Goal: Information Seeking & Learning: Find specific fact

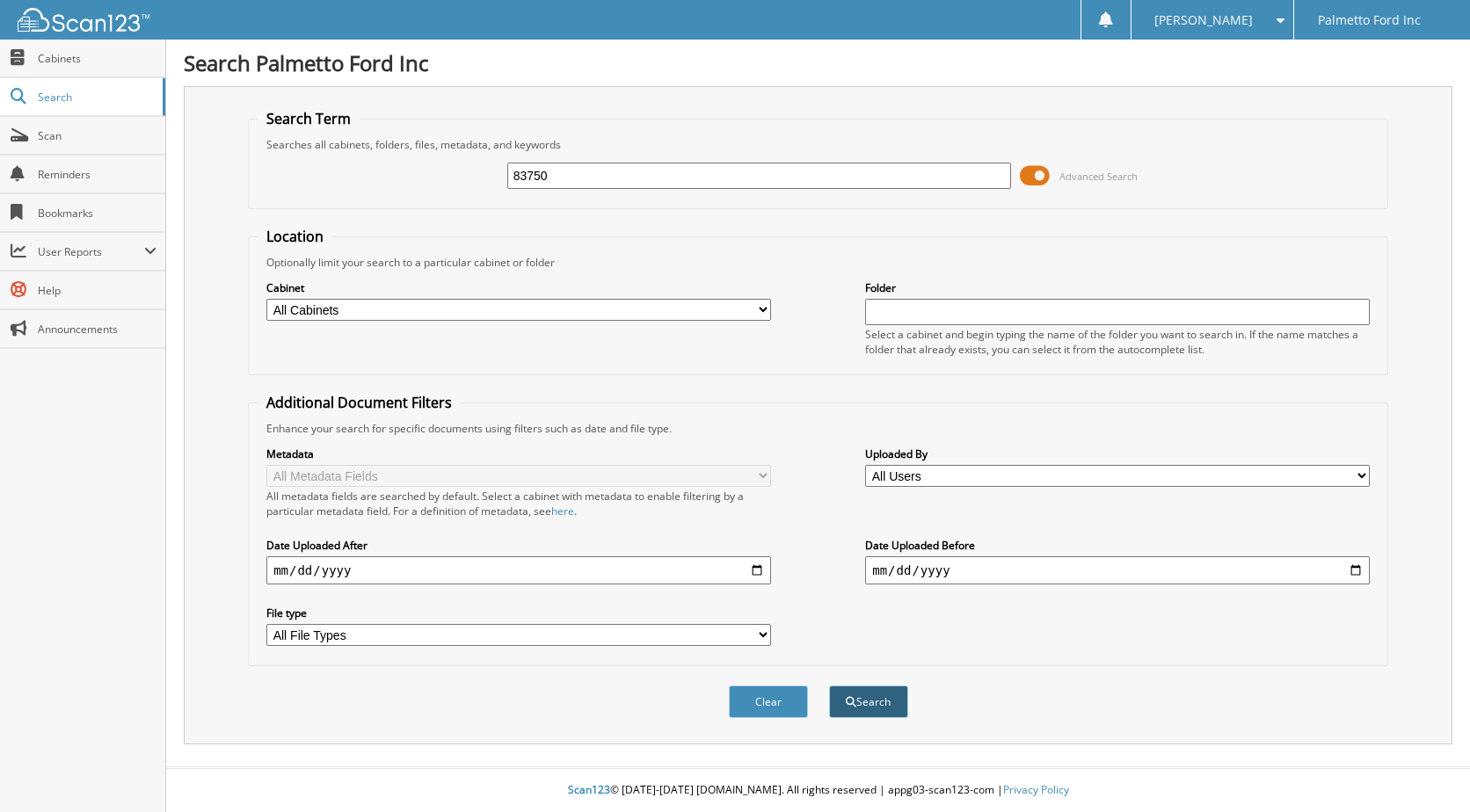
type input "83750"
click at [880, 702] on button "Search" at bounding box center [868, 702] width 80 height 33
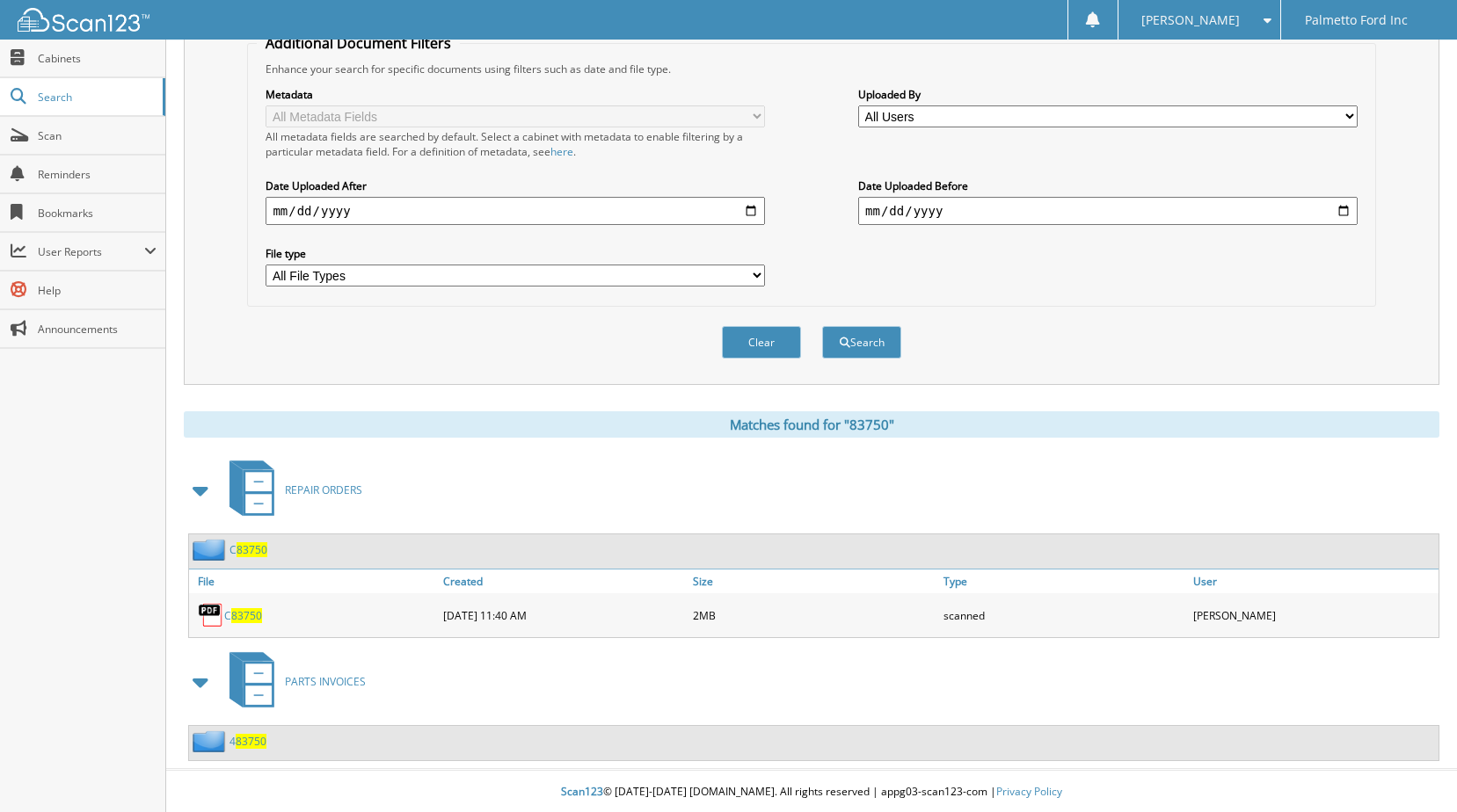
scroll to position [362, 0]
click at [248, 618] on span "83750" at bounding box center [246, 614] width 31 height 15
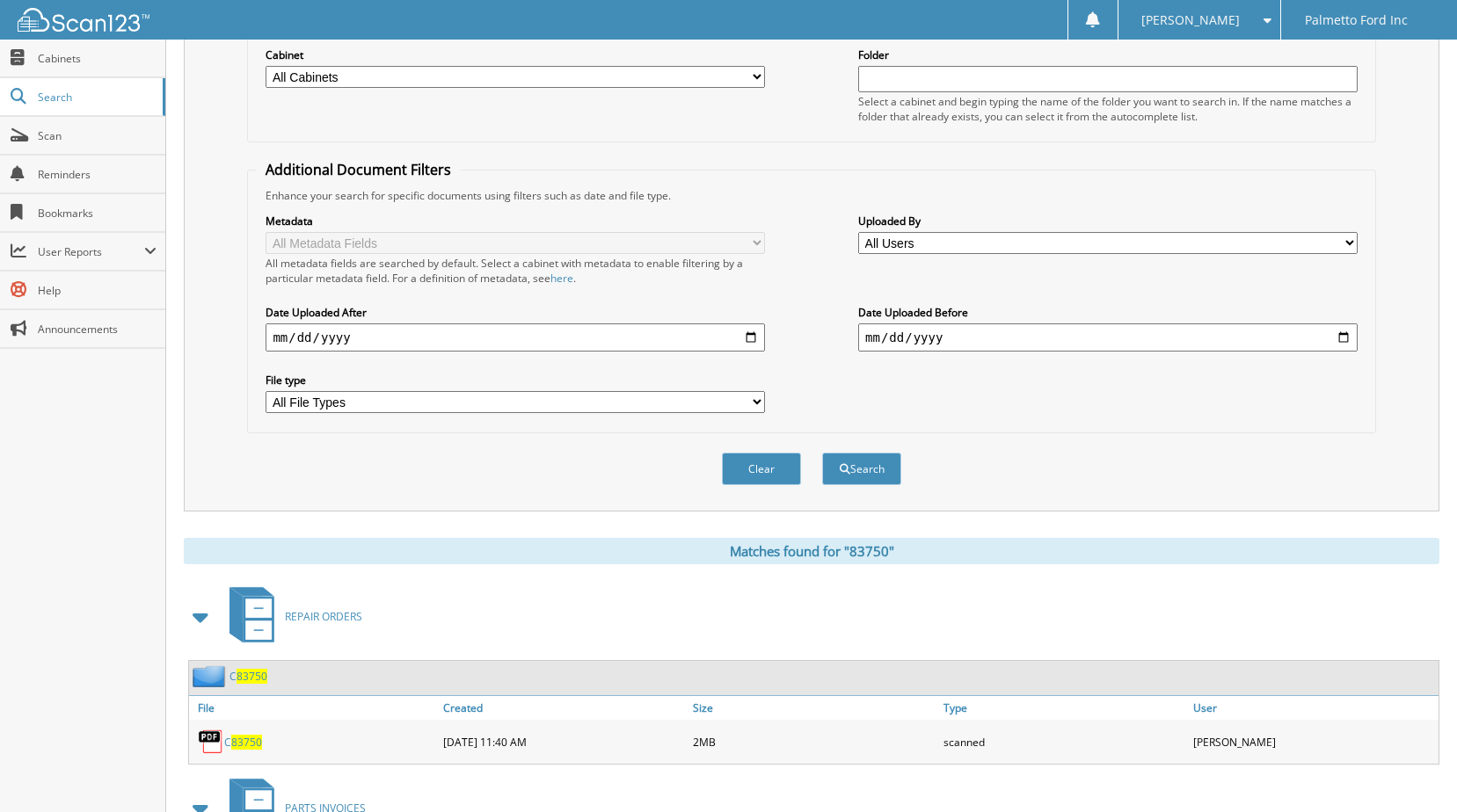
scroll to position [0, 0]
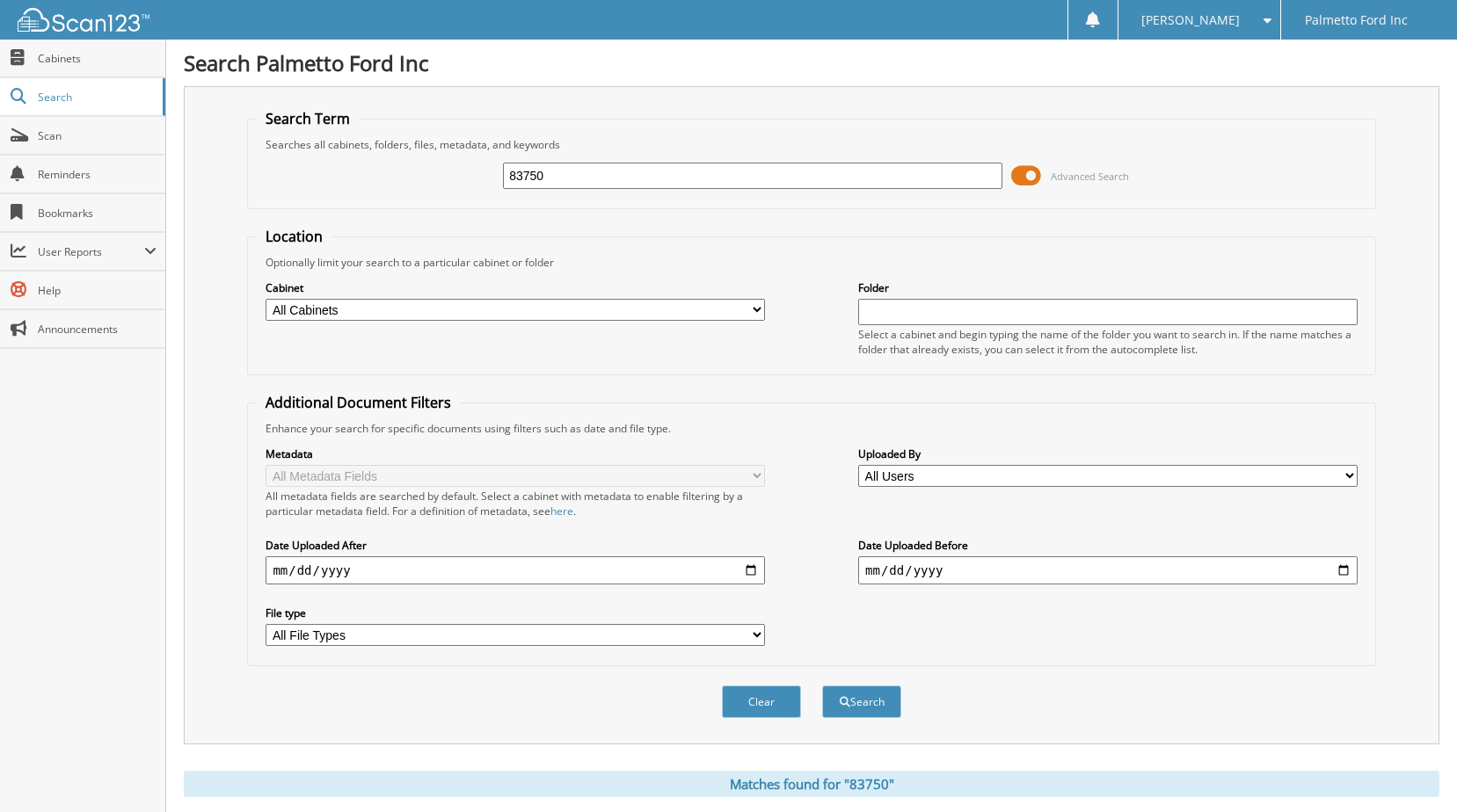
drag, startPoint x: 570, startPoint y: 168, endPoint x: 556, endPoint y: 166, distance: 14.1
click at [568, 168] on input "83750" at bounding box center [752, 176] width 500 height 26
type input "8"
type input "79932"
click at [862, 705] on button "Search" at bounding box center [862, 702] width 80 height 33
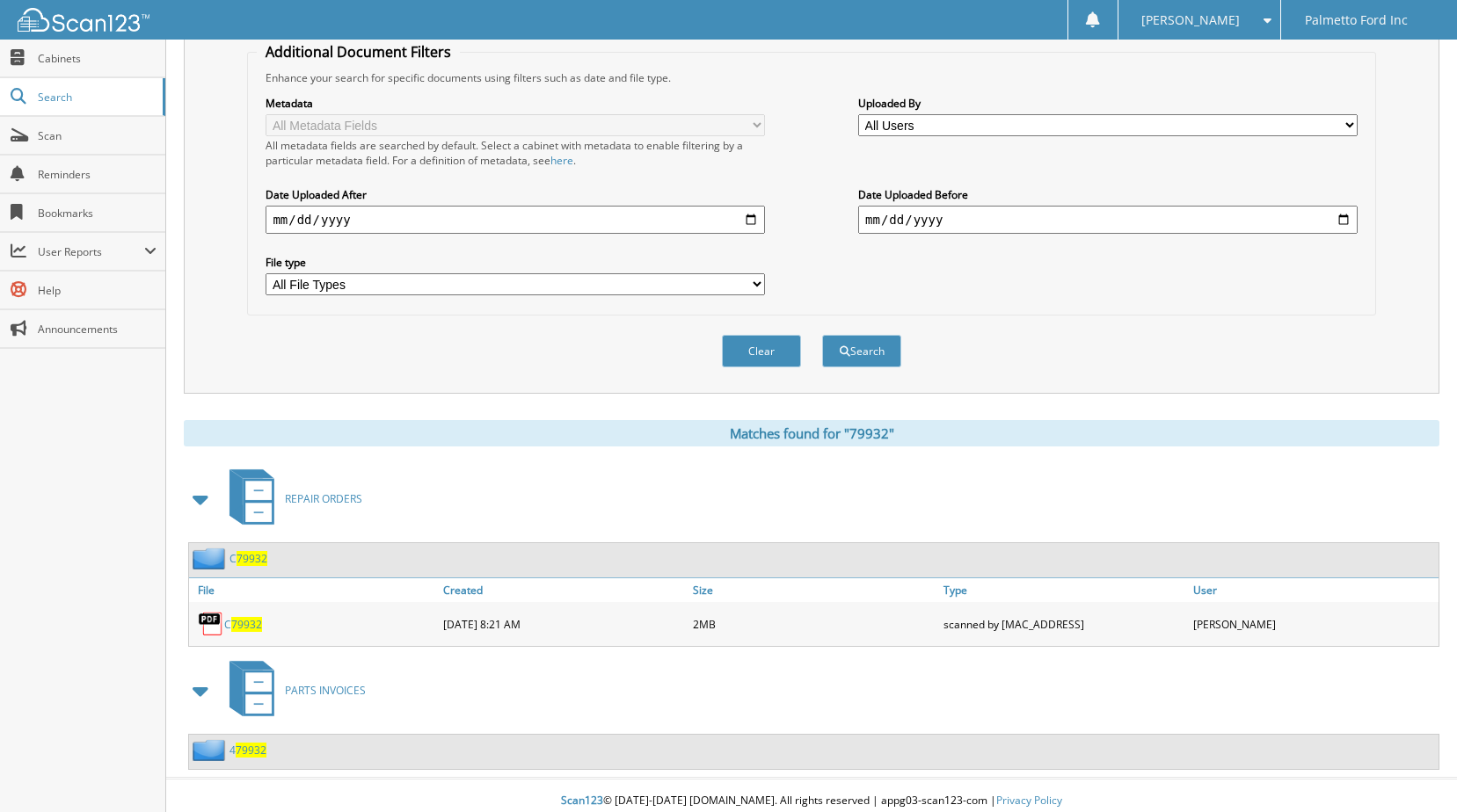
scroll to position [352, 0]
click at [253, 556] on span "79932" at bounding box center [252, 558] width 31 height 15
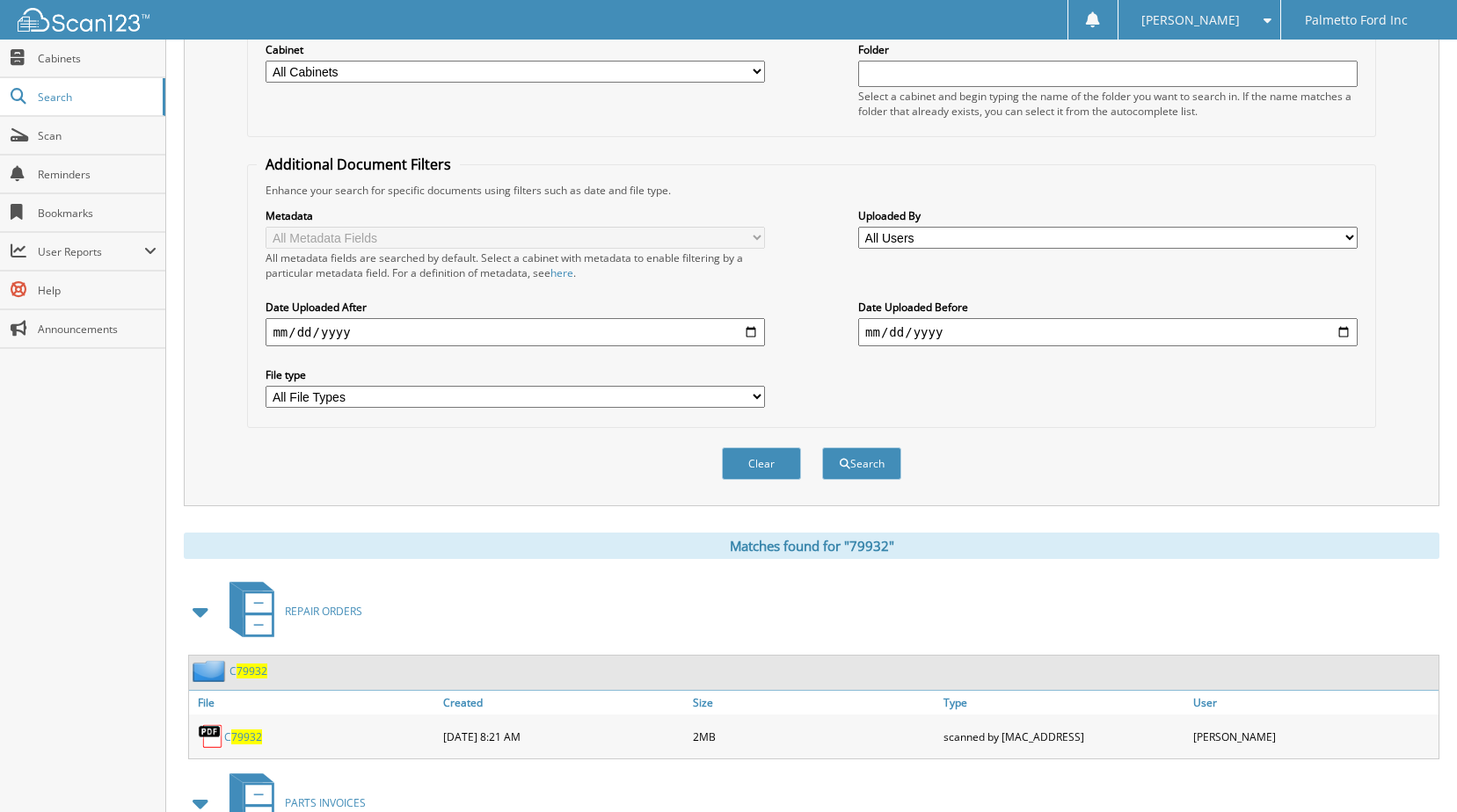
scroll to position [264, 0]
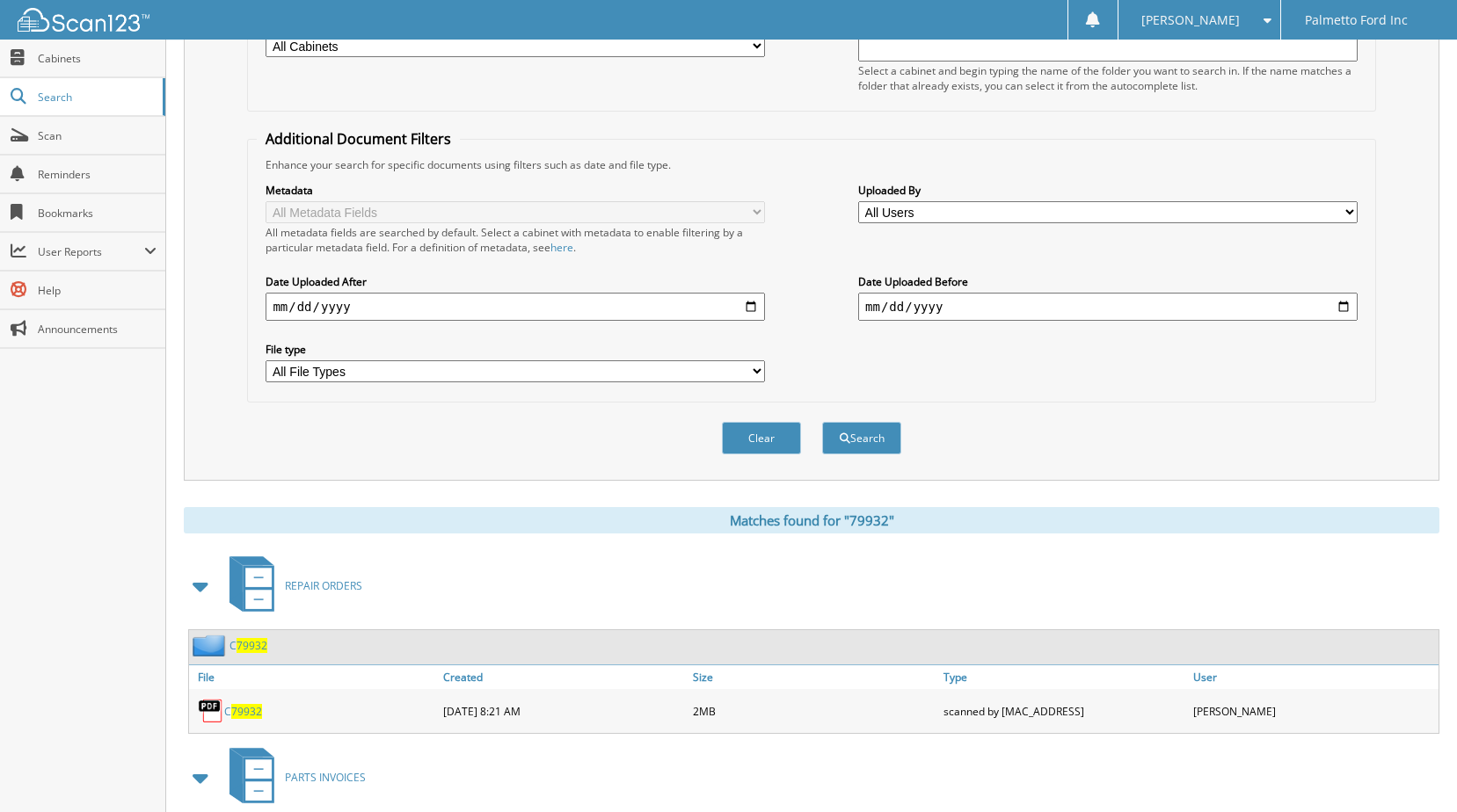
click at [247, 708] on span "79932" at bounding box center [246, 712] width 31 height 15
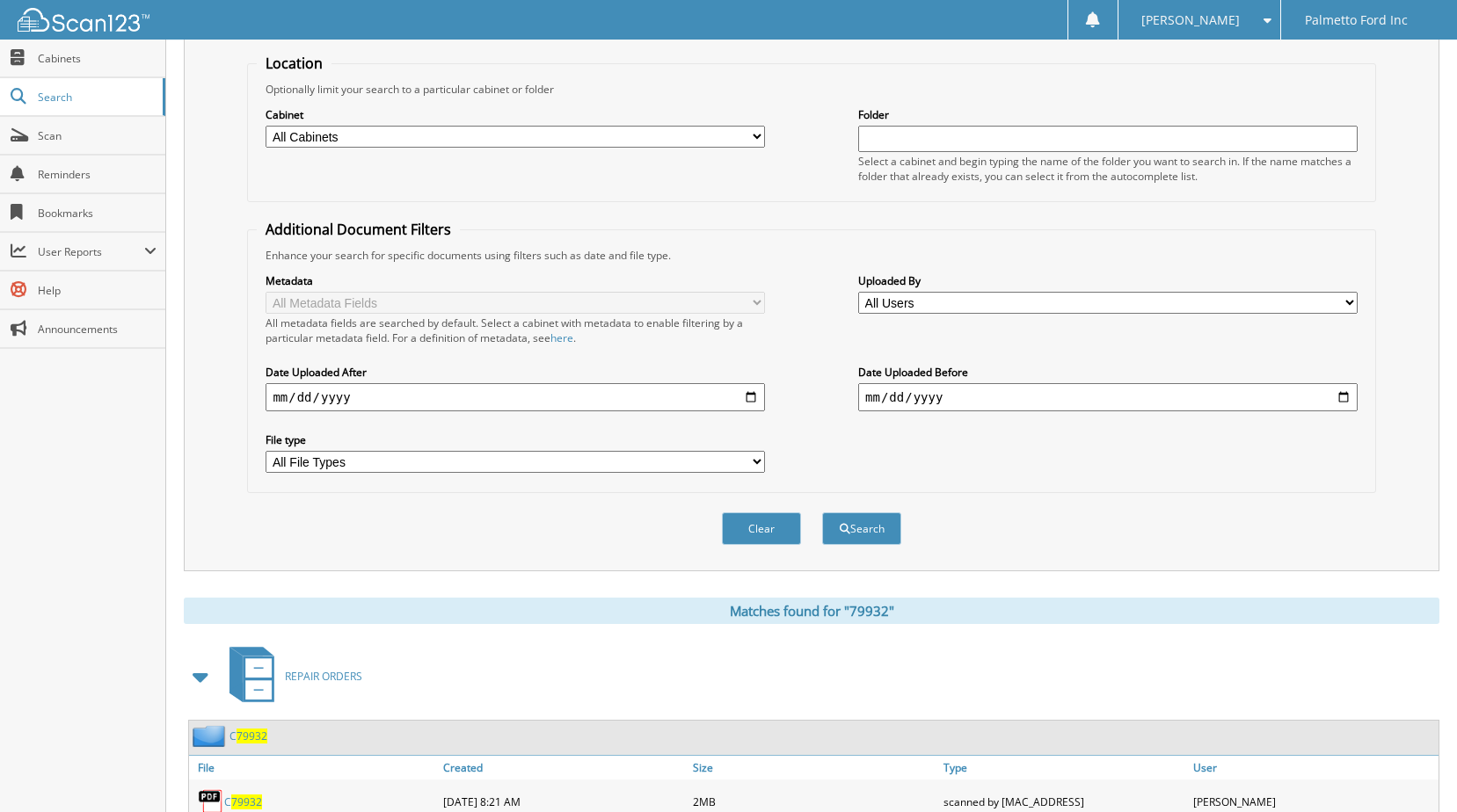
scroll to position [0, 0]
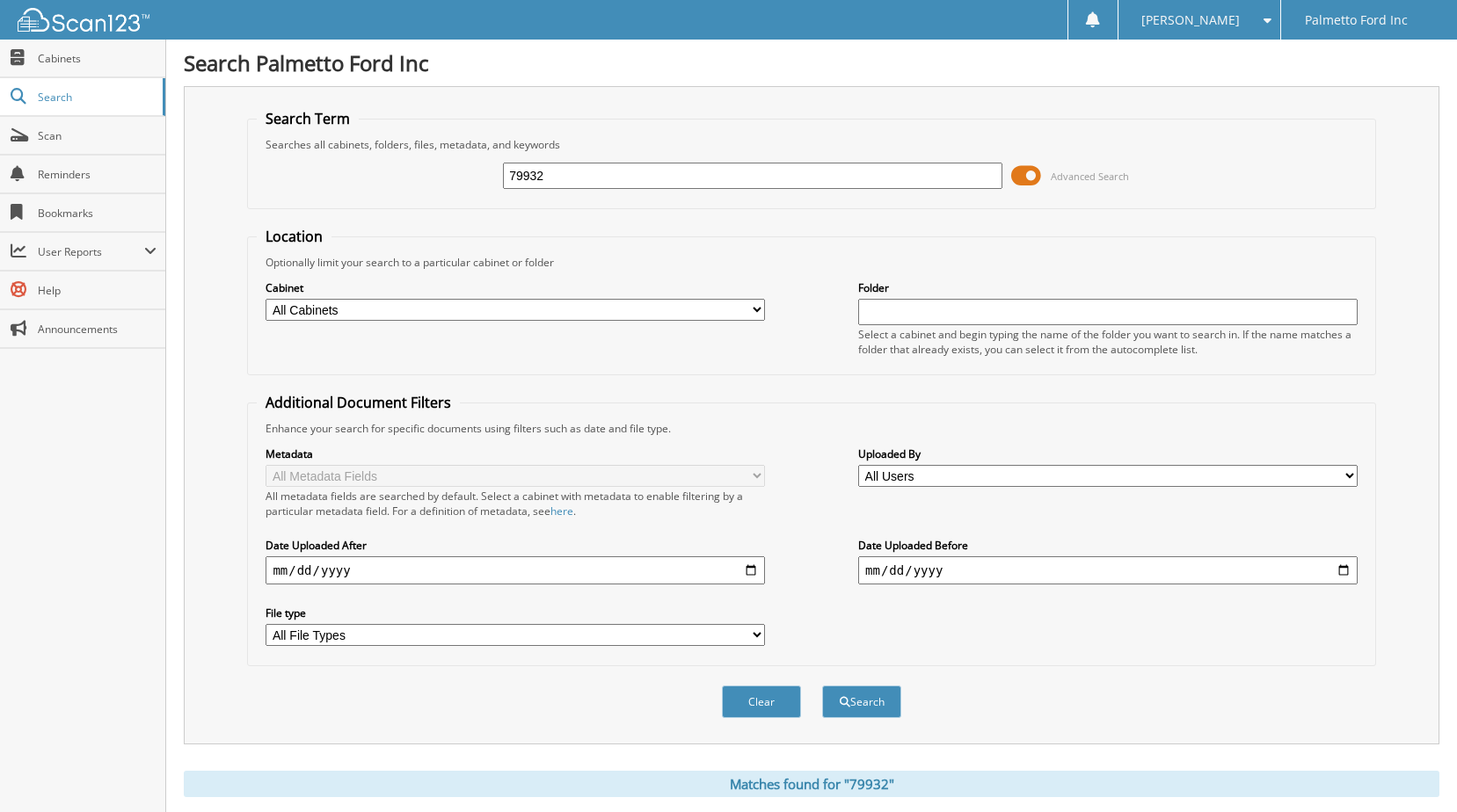
click at [561, 168] on input "79932" at bounding box center [752, 176] width 500 height 26
type input "75477"
click at [867, 694] on button "Search" at bounding box center [862, 702] width 80 height 33
click at [860, 697] on button "Search" at bounding box center [862, 702] width 80 height 33
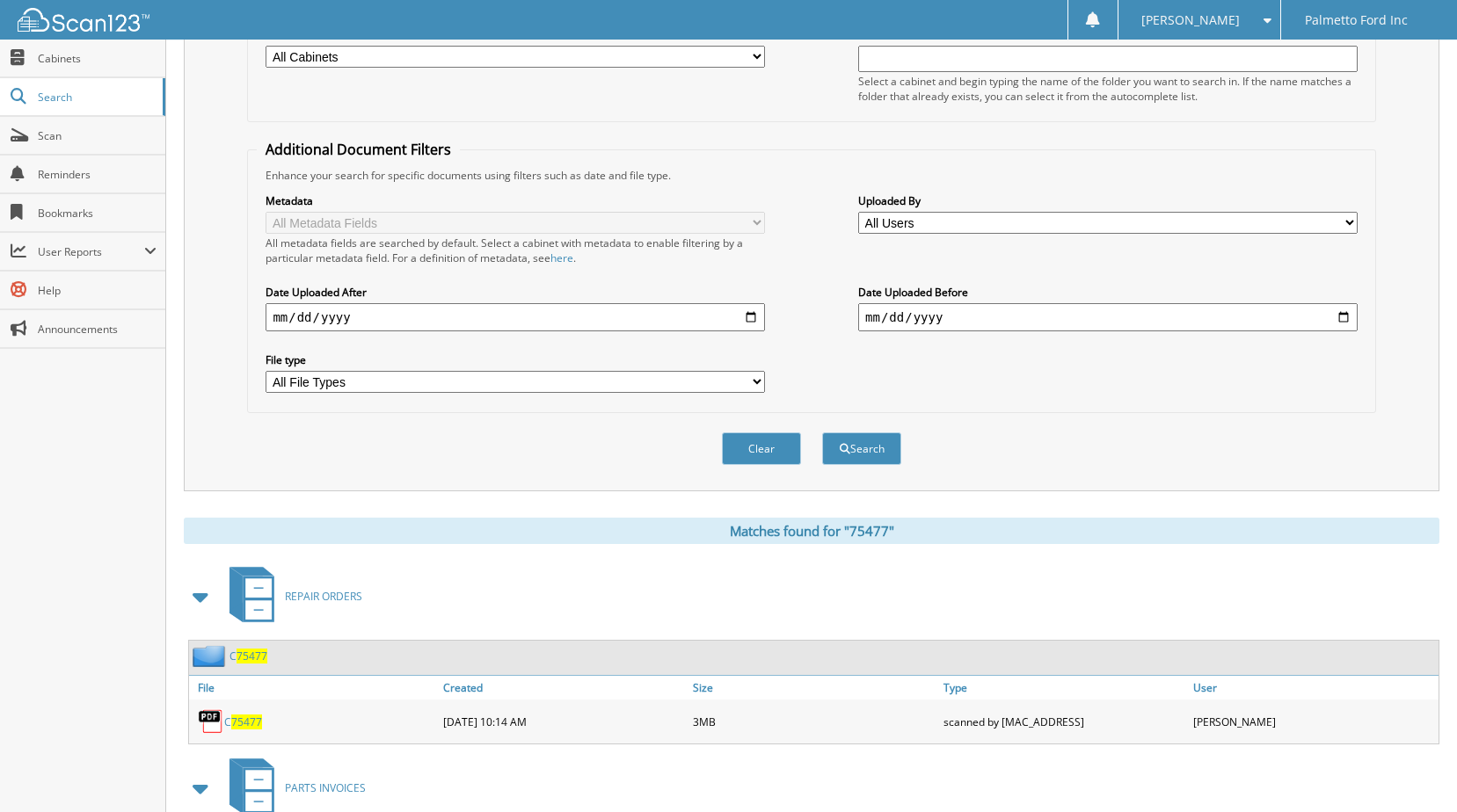
scroll to position [264, 0]
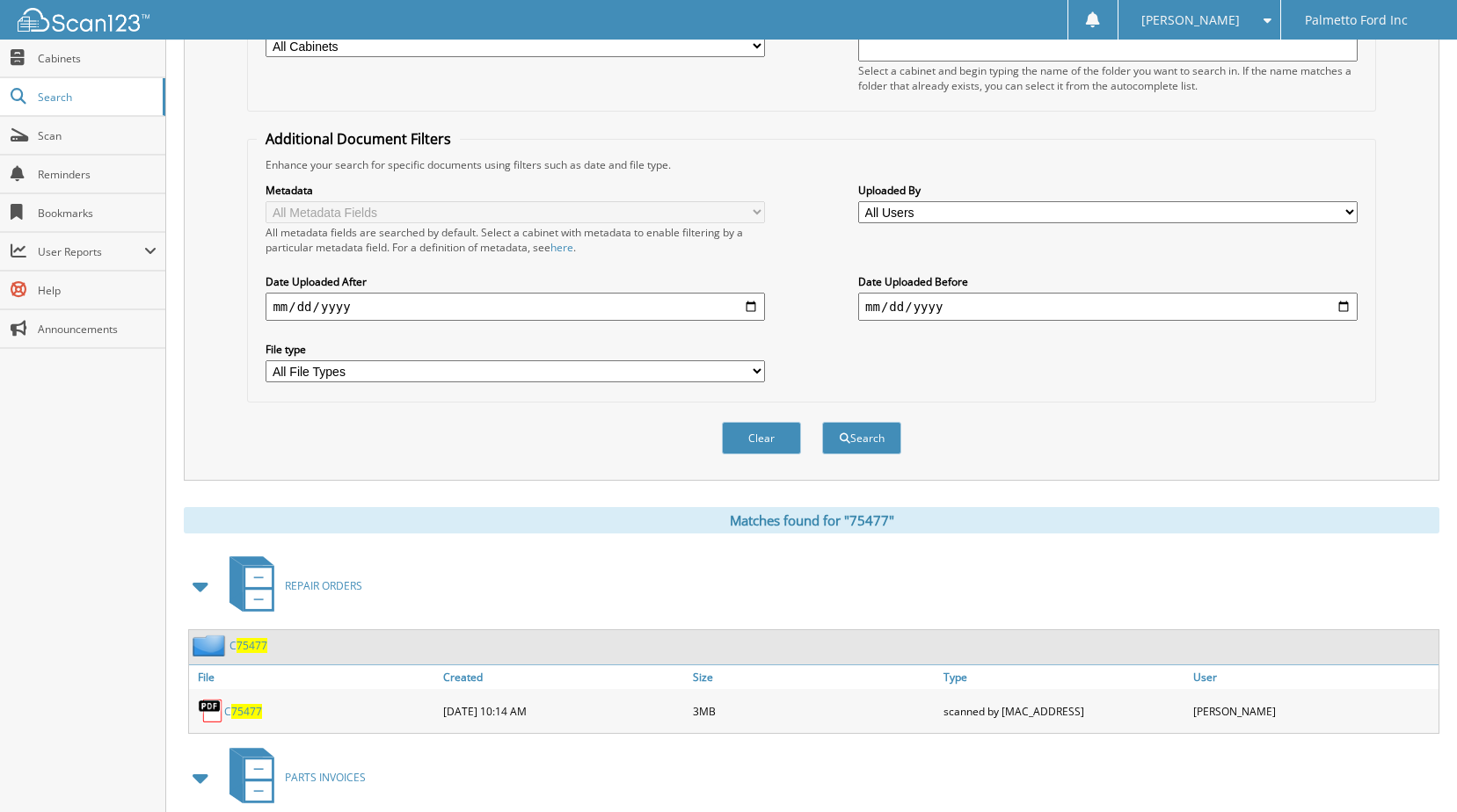
click at [245, 715] on span "75477" at bounding box center [246, 712] width 31 height 15
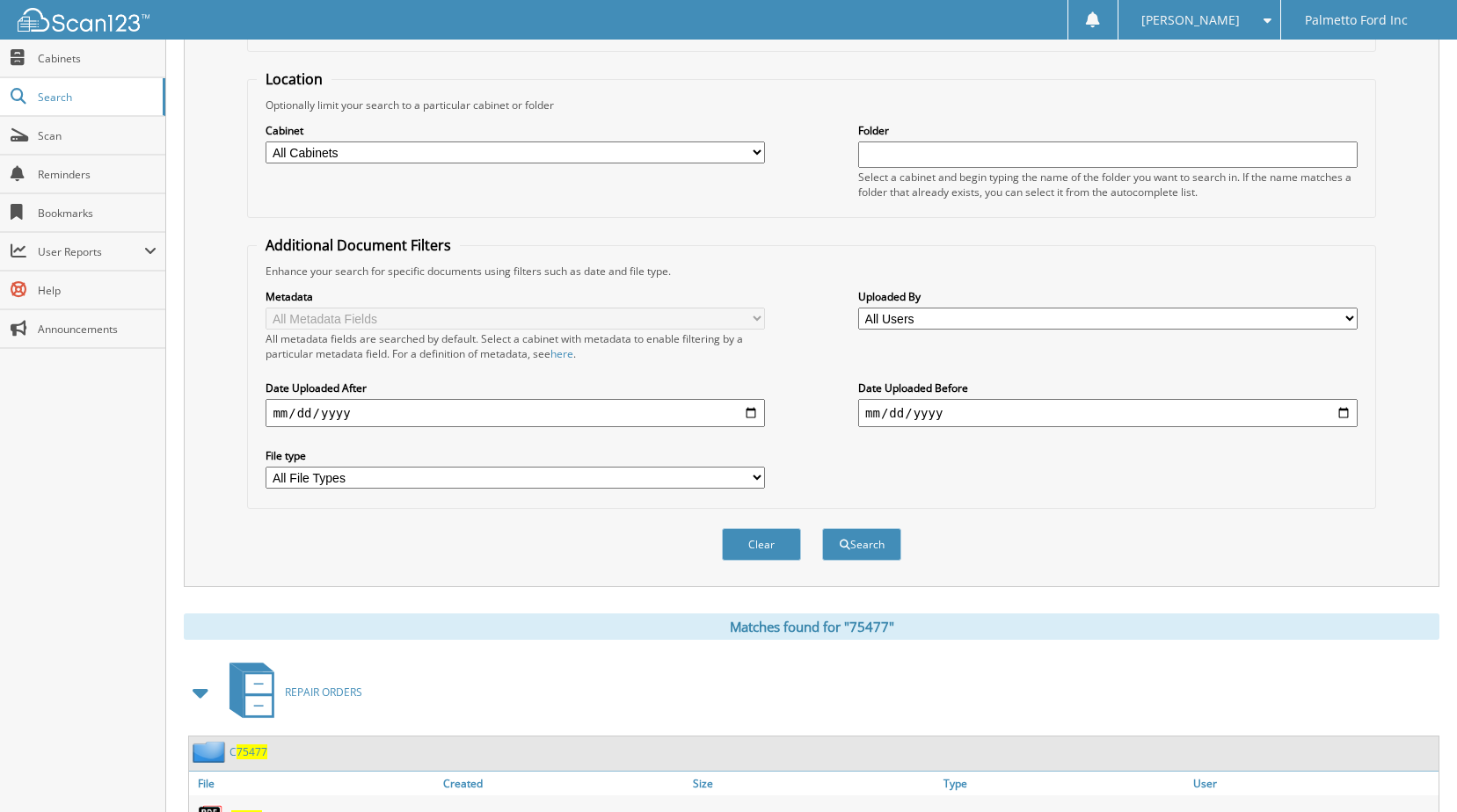
scroll to position [0, 0]
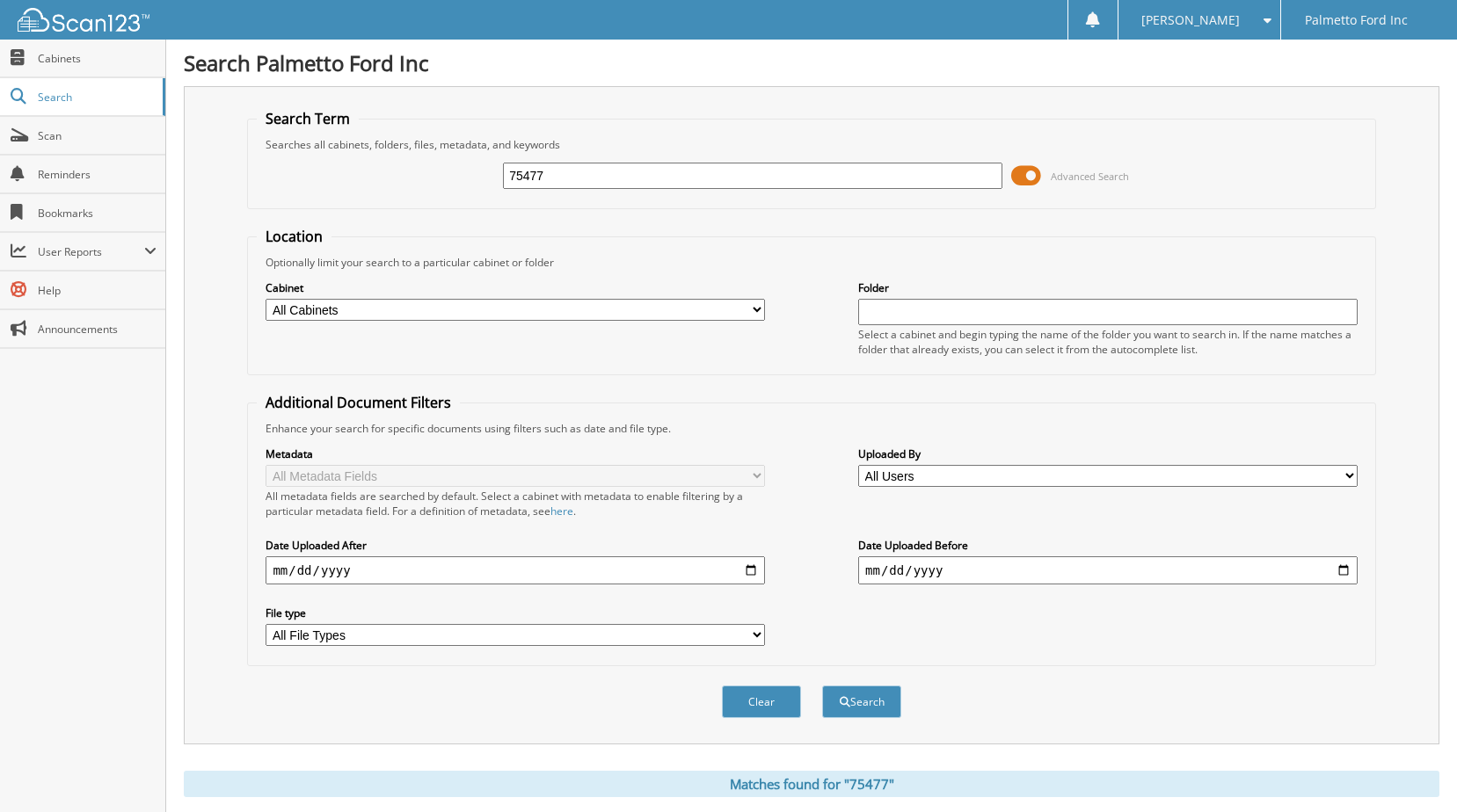
click at [619, 161] on div "75477 Advanced Search" at bounding box center [810, 176] width 1109 height 48
click at [614, 171] on input "75477" at bounding box center [752, 176] width 500 height 26
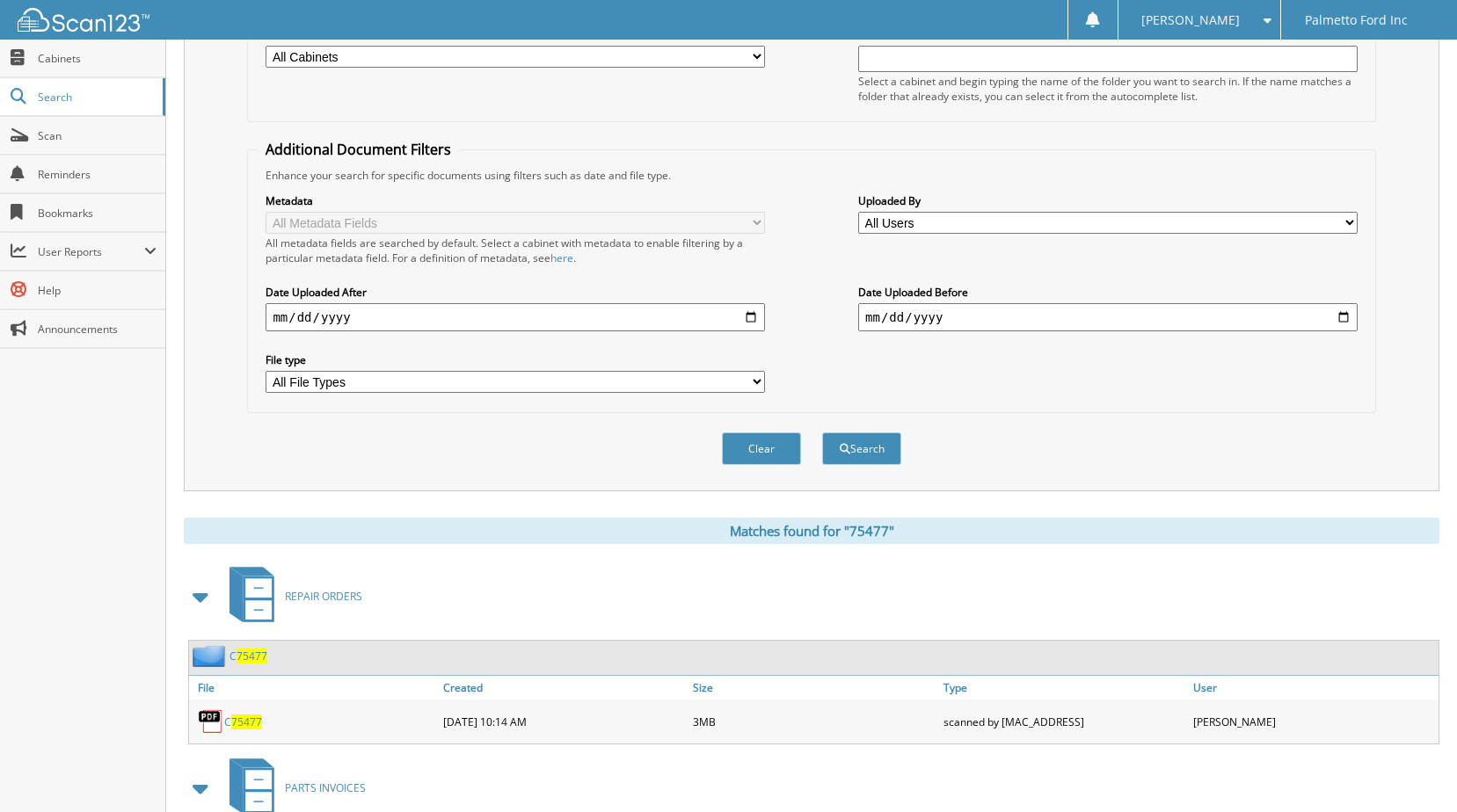
scroll to position [264, 0]
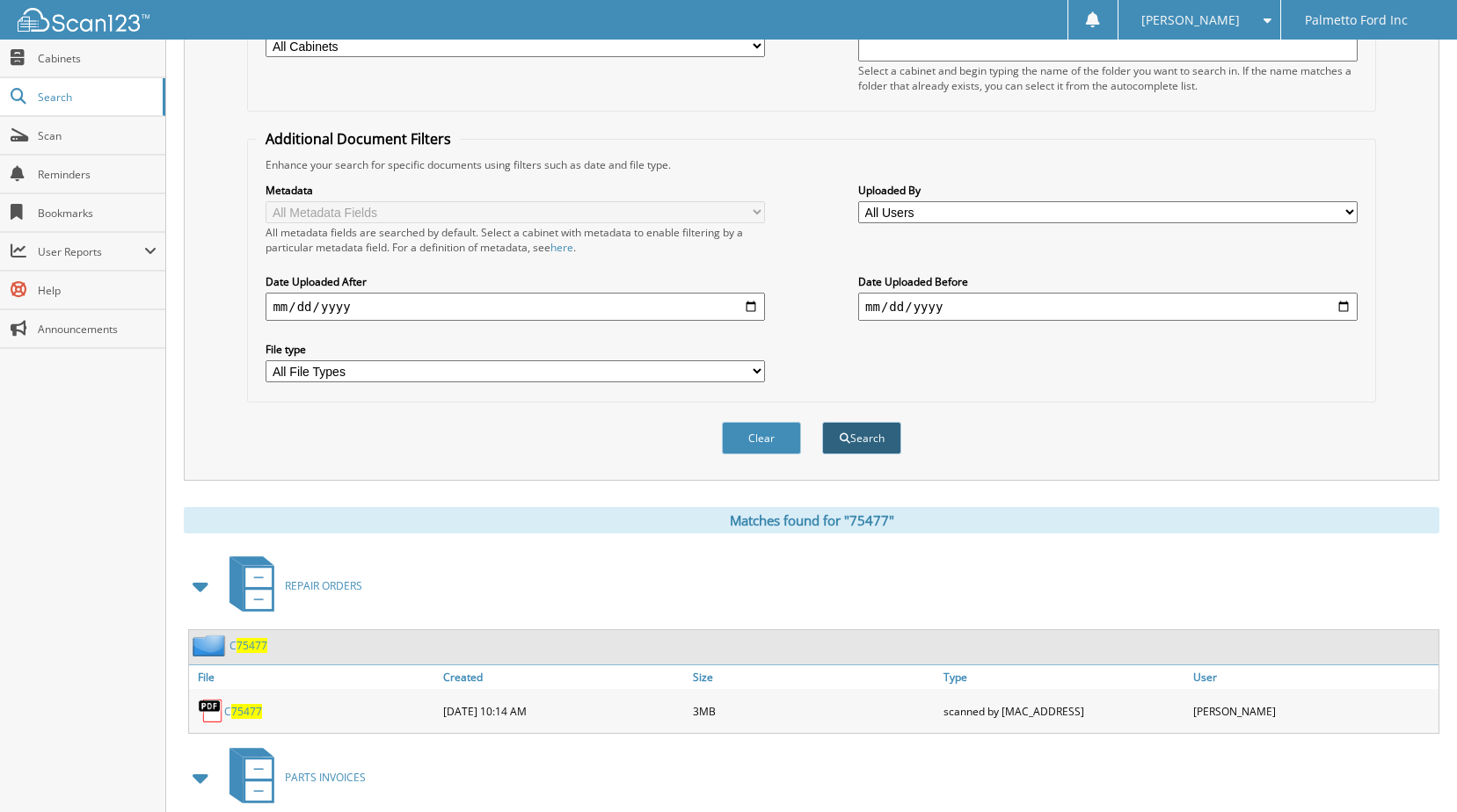
type input "71673"
click at [891, 440] on button "Search" at bounding box center [862, 438] width 80 height 33
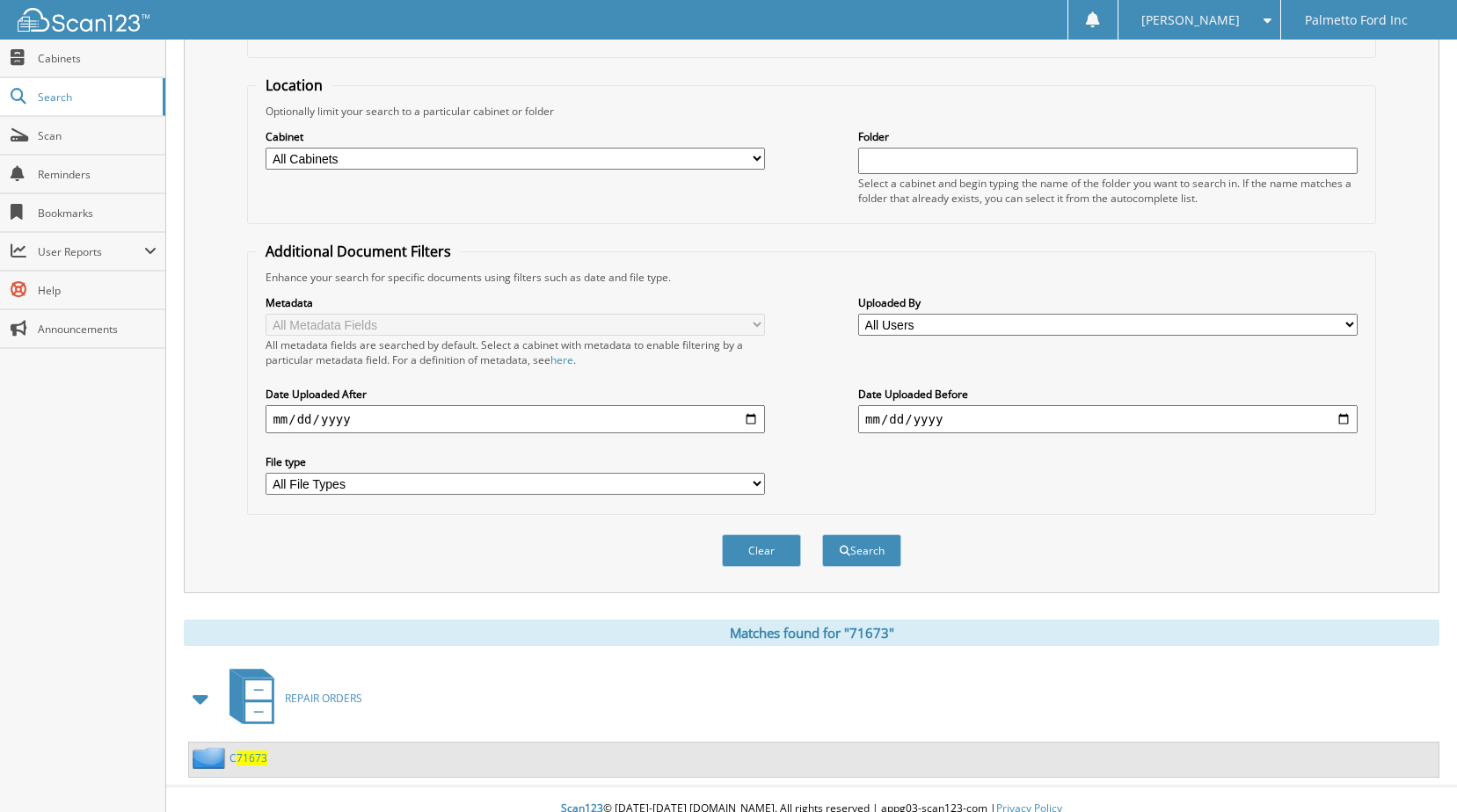
scroll to position [170, 0]
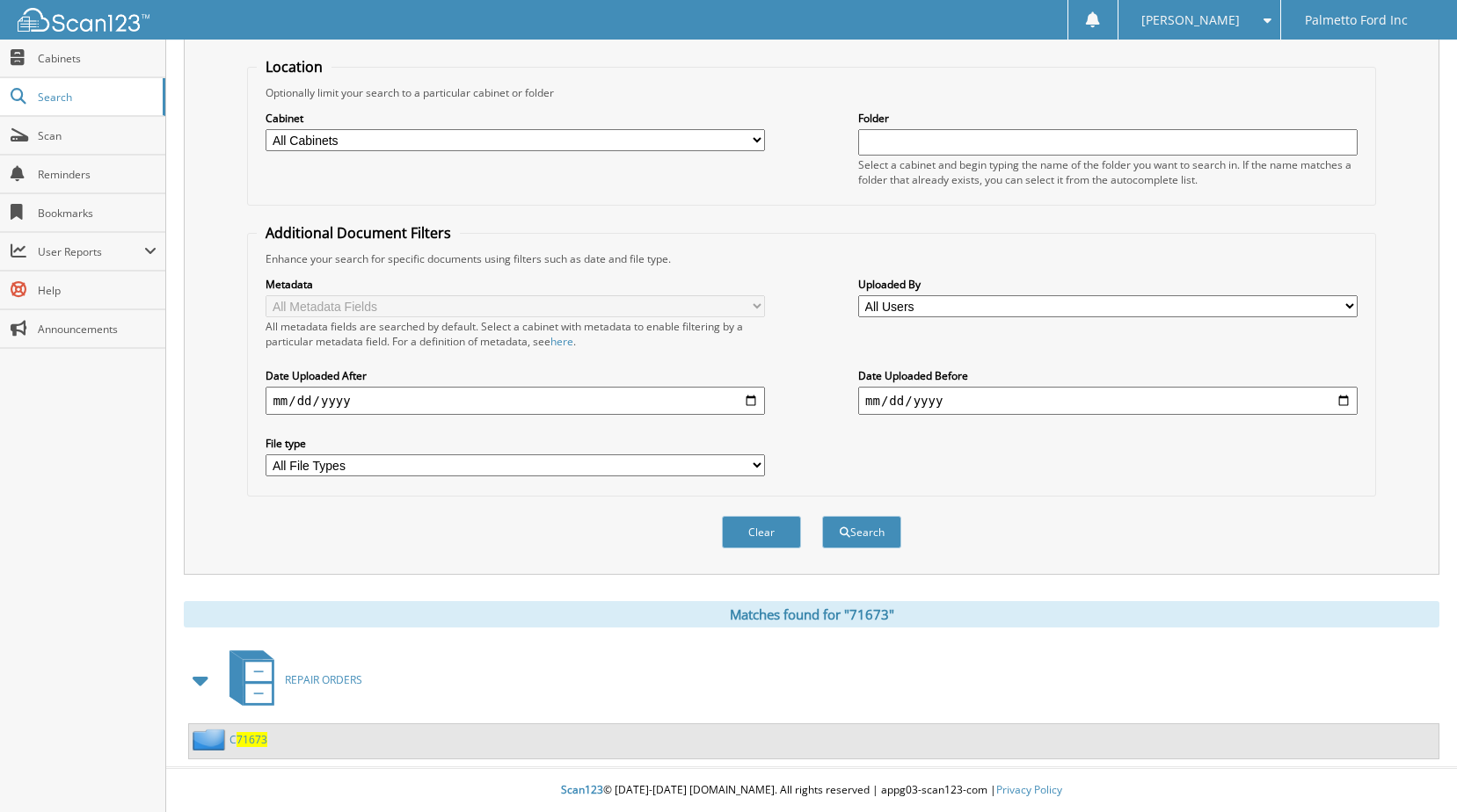
click at [257, 738] on span "71673" at bounding box center [252, 740] width 31 height 15
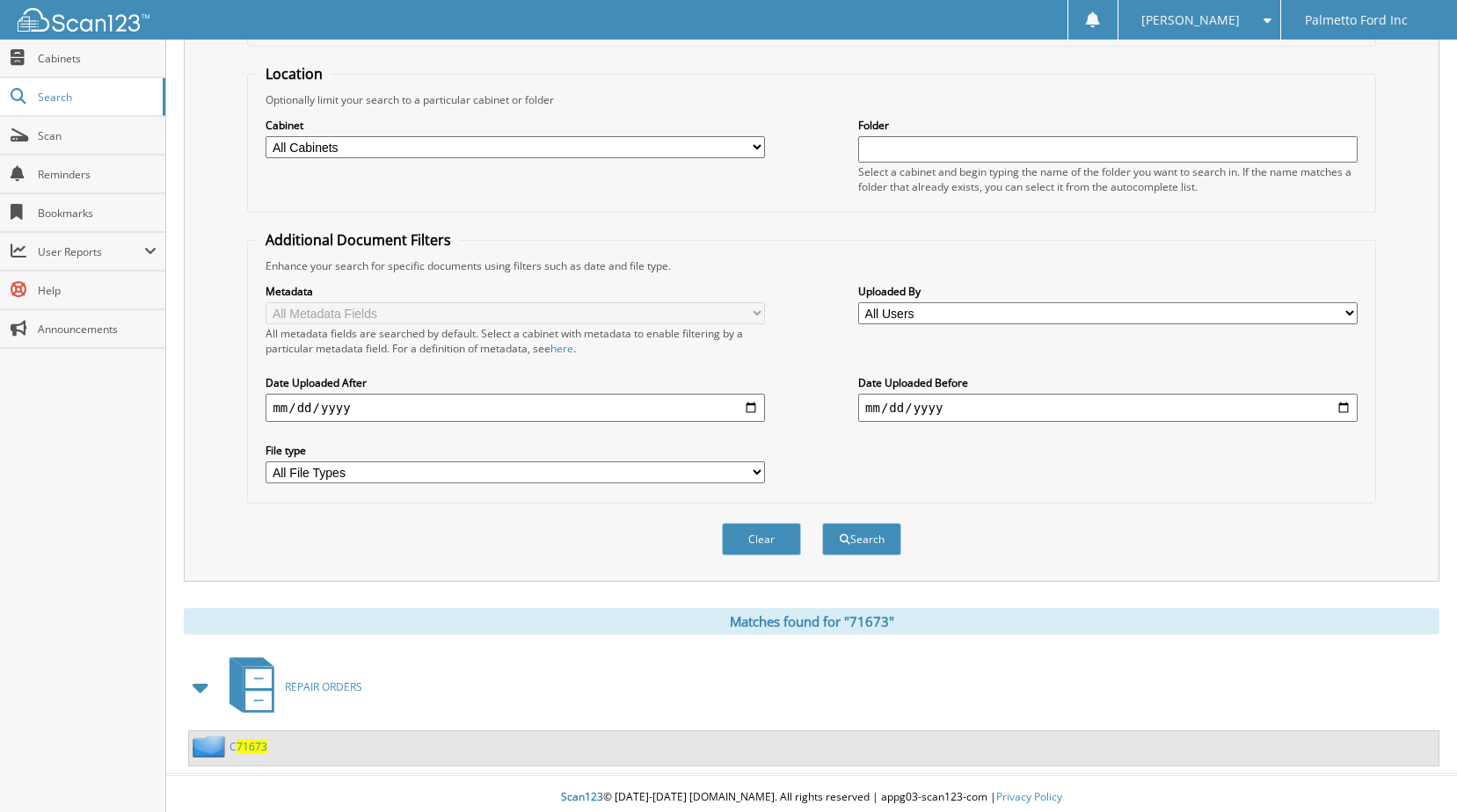
click at [924, 159] on input "text" at bounding box center [1108, 150] width 500 height 26
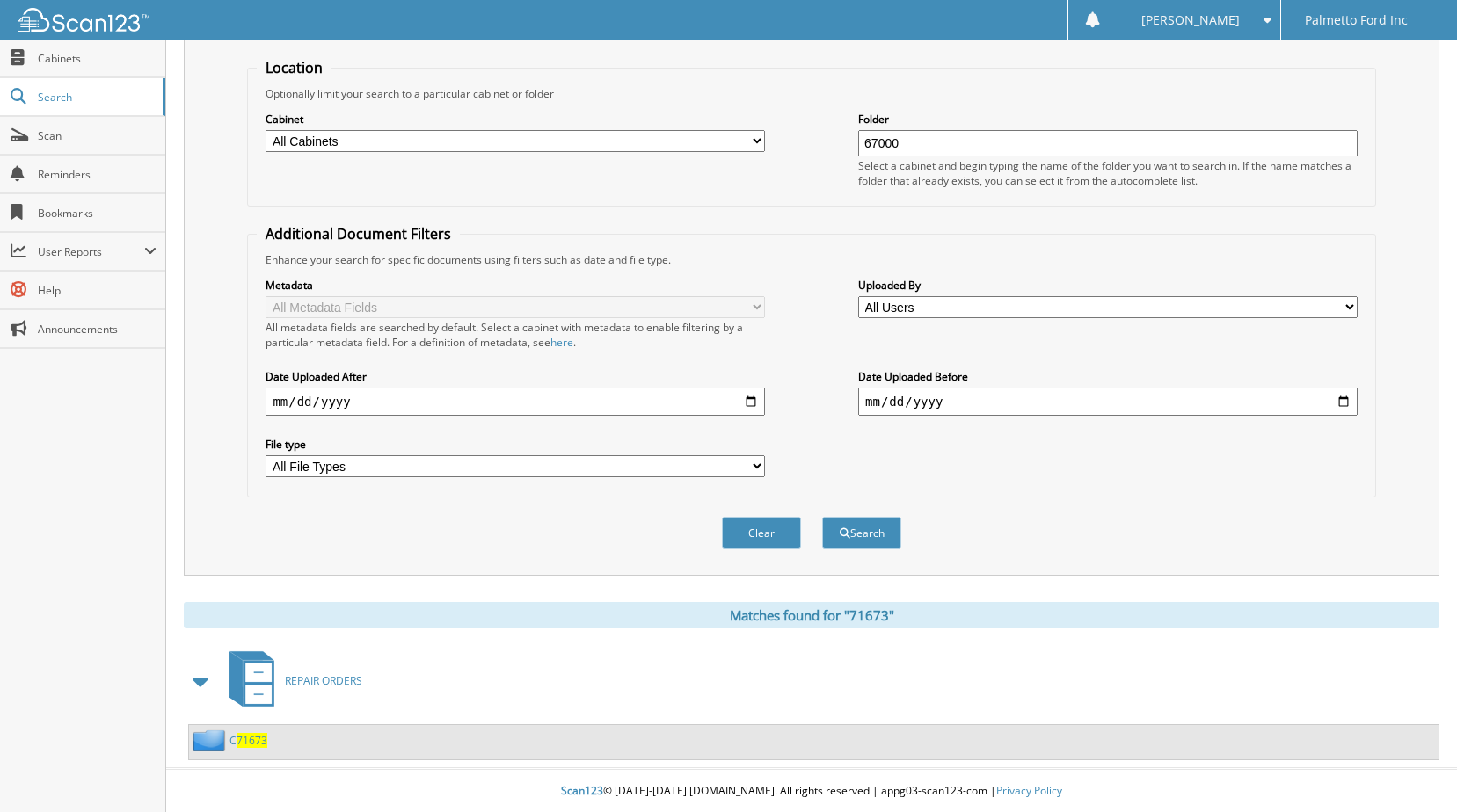
scroll to position [170, 0]
type input "67000"
click at [869, 531] on button "Search" at bounding box center [862, 532] width 80 height 33
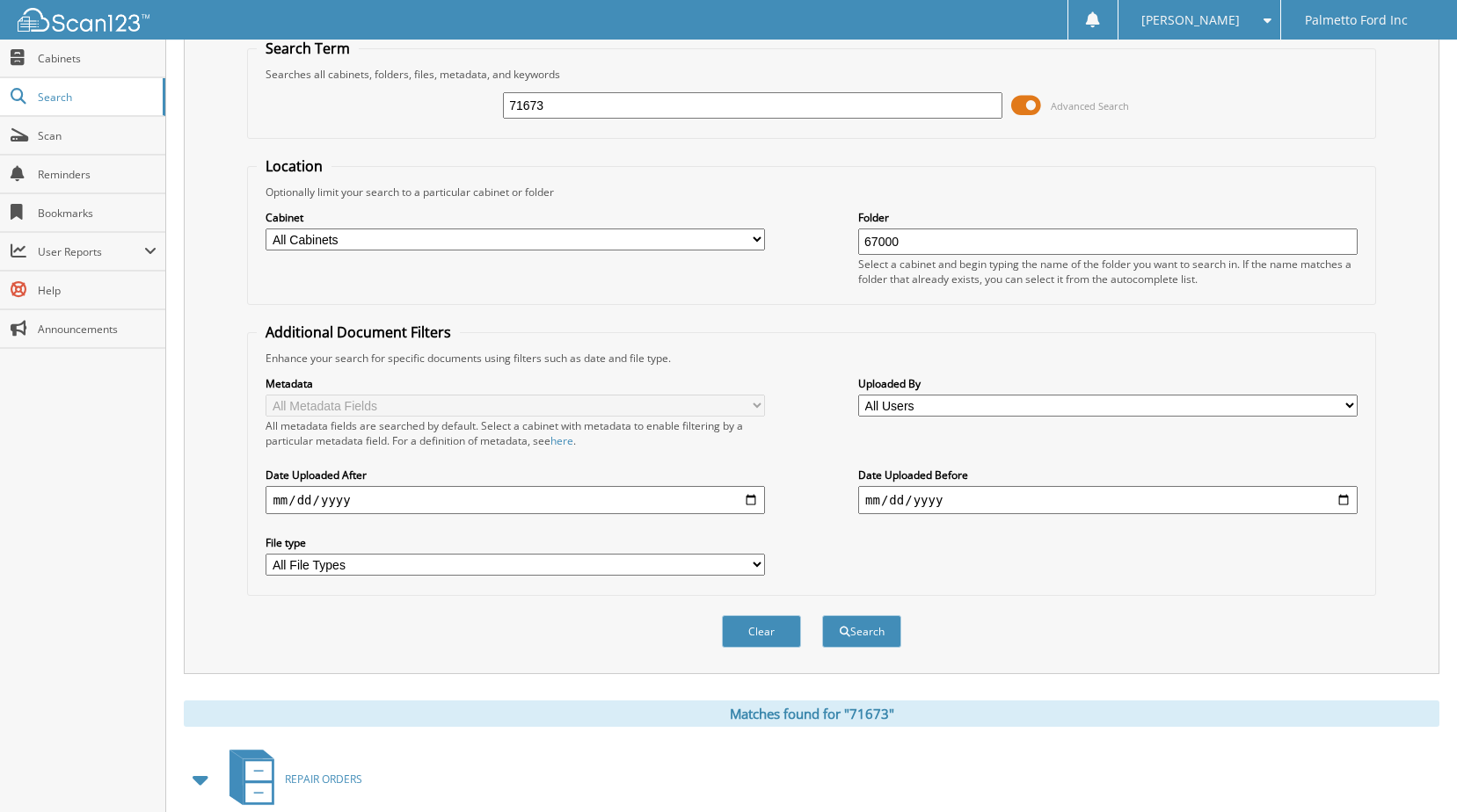
scroll to position [170, 0]
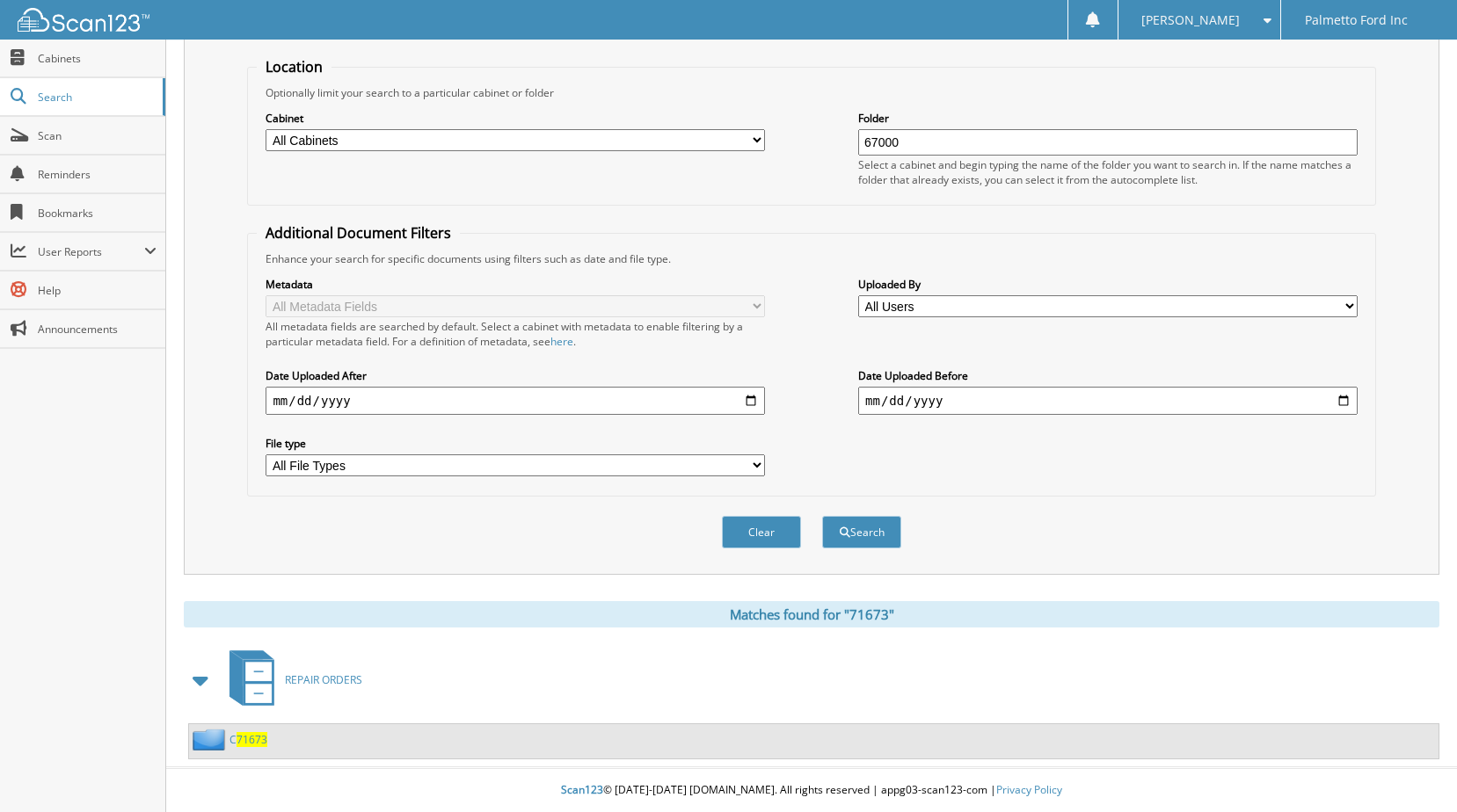
click at [262, 743] on span "71673" at bounding box center [252, 740] width 31 height 15
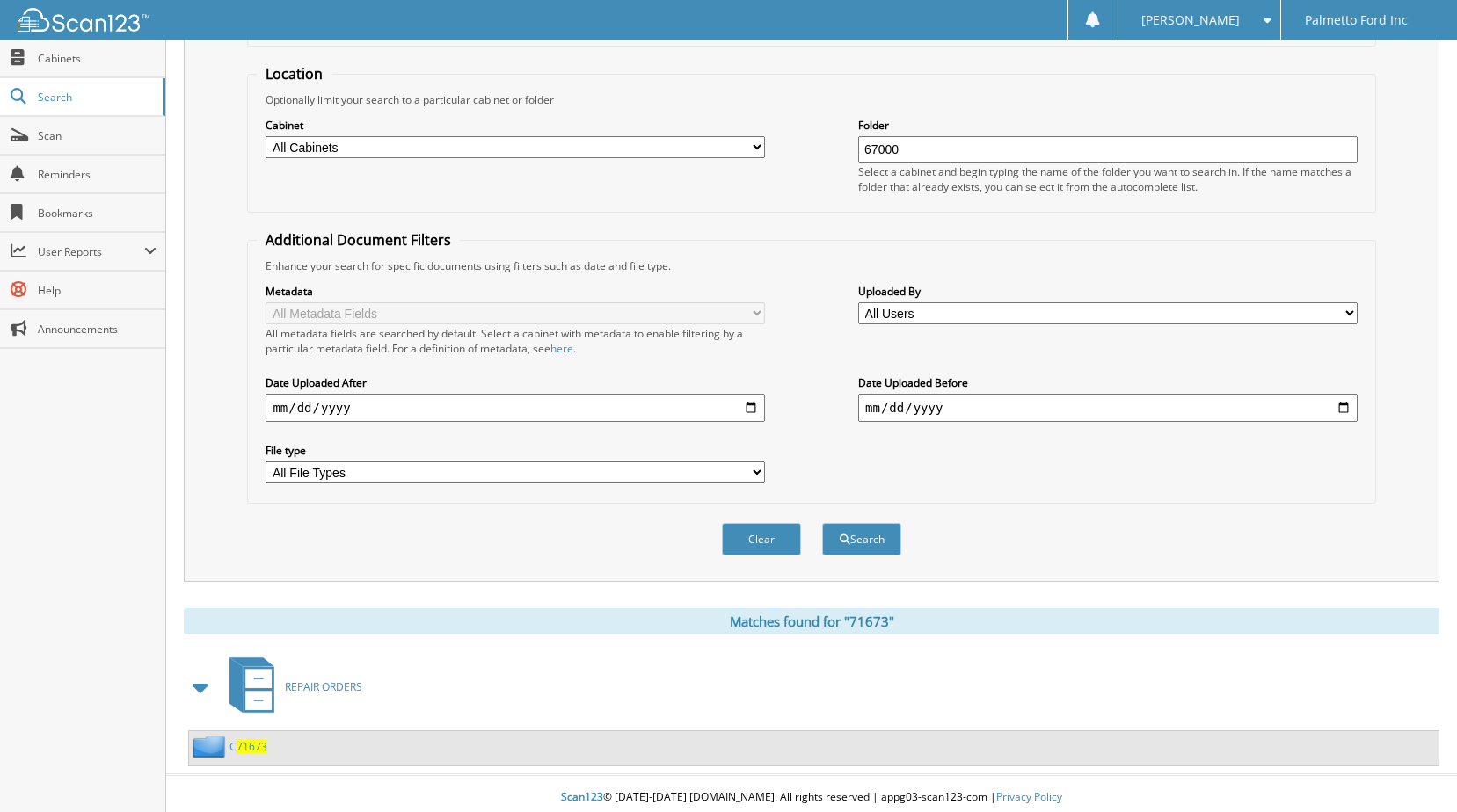
click at [925, 167] on div "Select a cabinet and begin typing the name of the folder you want to search in.…" at bounding box center [1108, 180] width 500 height 30
click at [922, 152] on input "67000" at bounding box center [1108, 150] width 500 height 26
type input "63326"
click at [823, 523] on button "Search" at bounding box center [862, 539] width 80 height 33
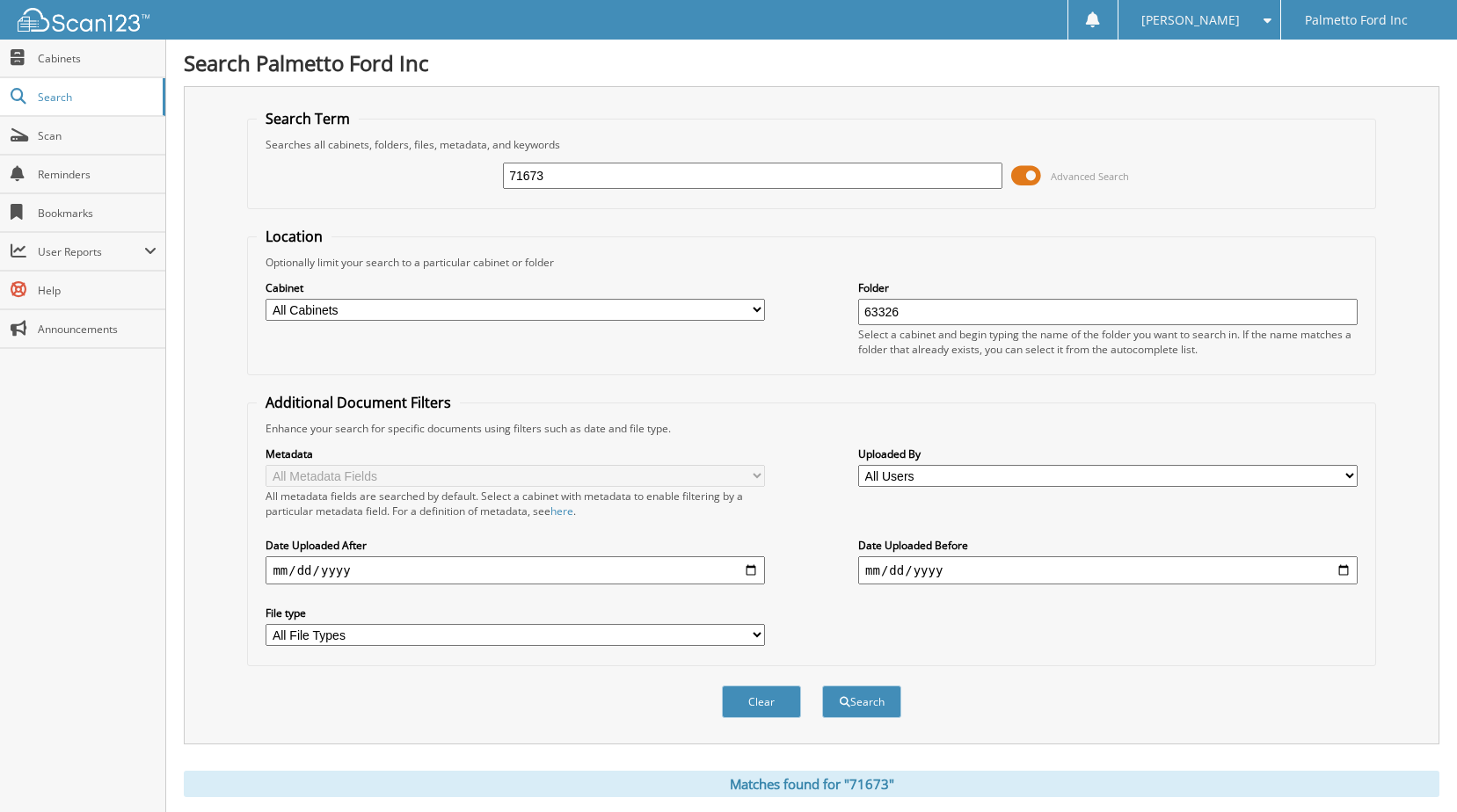
click at [619, 179] on input "71673" at bounding box center [752, 176] width 500 height 26
type input "7"
type input "63326"
click at [859, 695] on button "Search" at bounding box center [862, 702] width 80 height 33
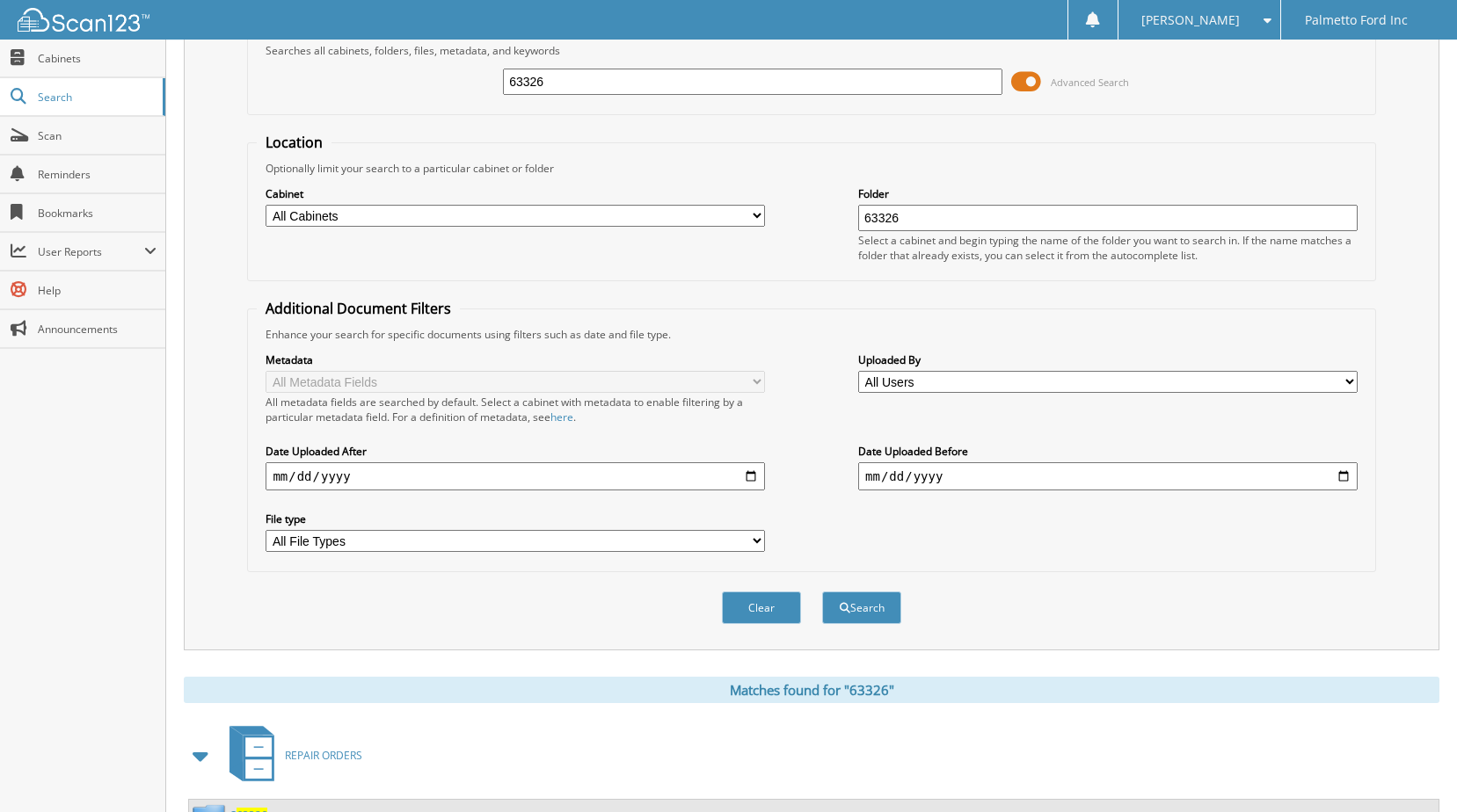
scroll to position [170, 0]
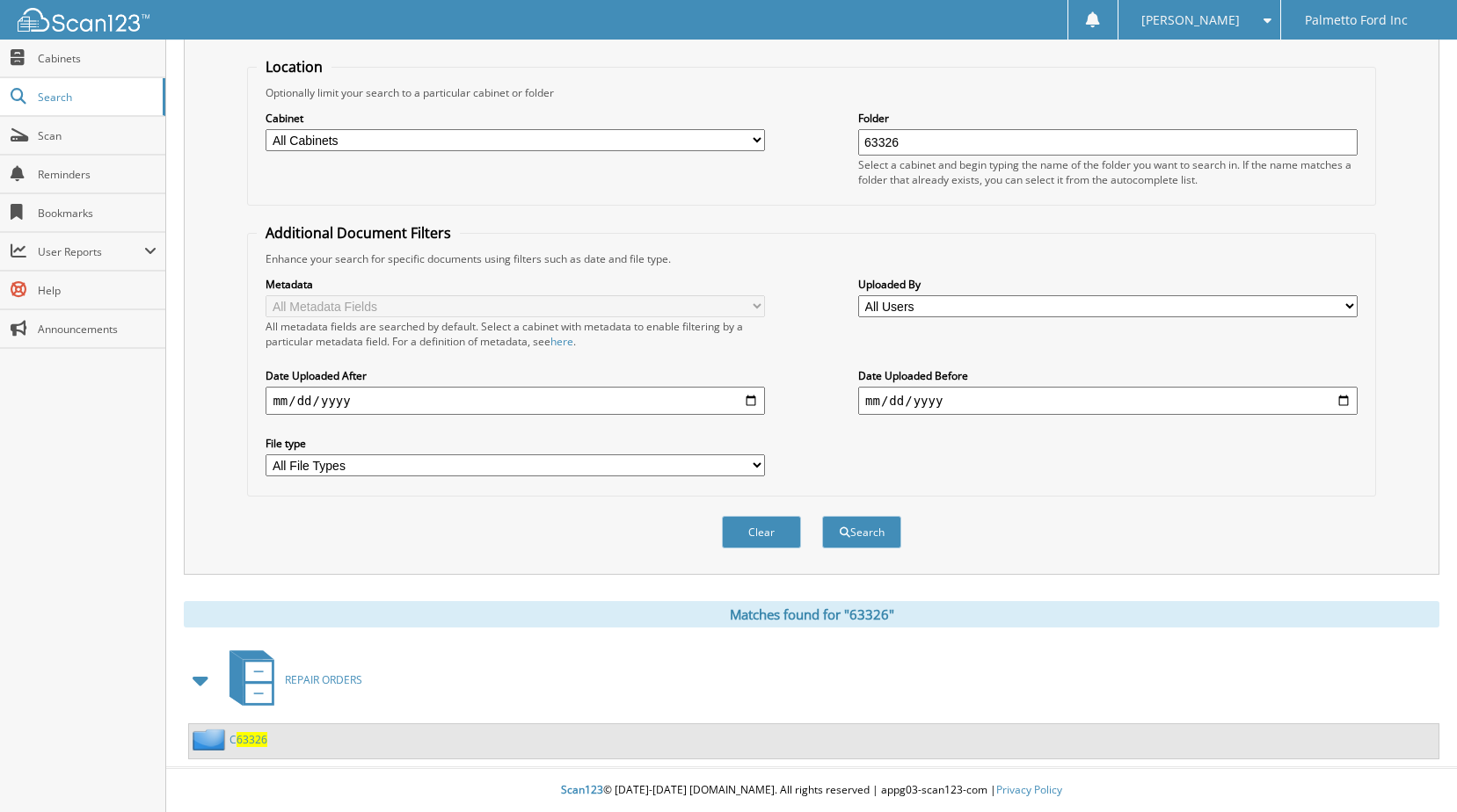
click at [253, 746] on span "63326" at bounding box center [252, 740] width 31 height 15
